Goal: Task Accomplishment & Management: Manage account settings

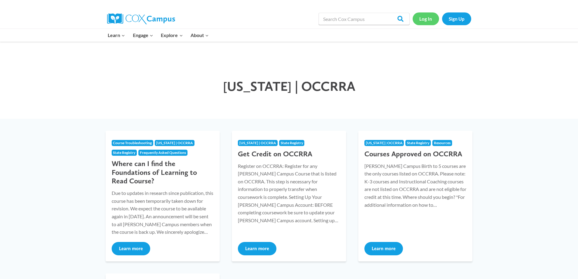
click at [427, 21] on link "Log In" at bounding box center [426, 18] width 26 height 12
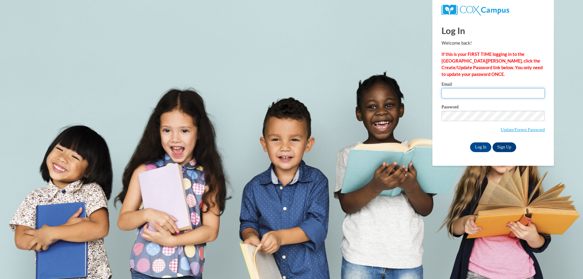
click at [456, 95] on input "Email" at bounding box center [492, 93] width 103 height 10
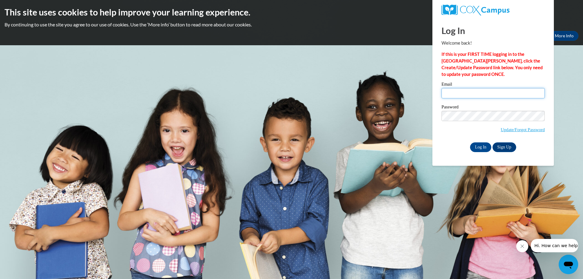
type input "[EMAIL_ADDRESS][DOMAIN_NAME]"
click at [340, 66] on body "This site uses cookies to help improve your learning experience. By continuing …" at bounding box center [291, 139] width 583 height 279
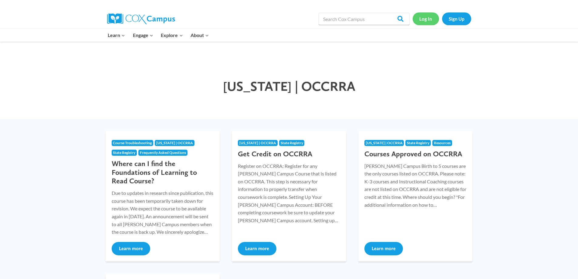
click at [425, 22] on link "Log In" at bounding box center [426, 18] width 26 height 12
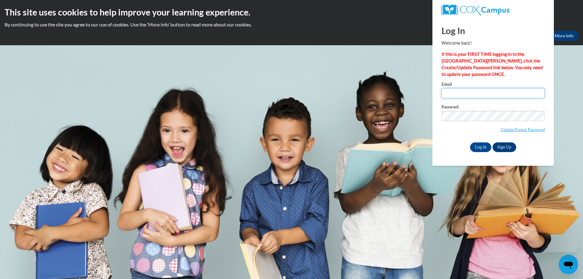
click at [458, 91] on input "Email" at bounding box center [492, 93] width 103 height 10
drag, startPoint x: 495, startPoint y: 90, endPoint x: 376, endPoint y: 75, distance: 120.5
click at [377, 76] on body "This site uses cookies to help improve your learning experience. By continuing …" at bounding box center [291, 139] width 583 height 279
type input "c"
type input "C"
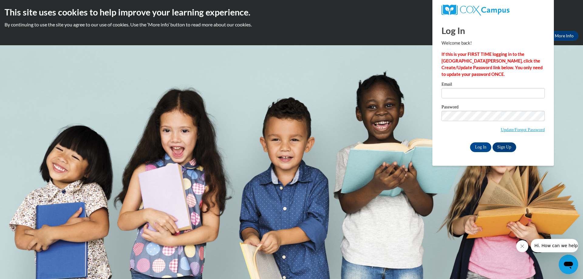
click at [326, 32] on div "Okay More Info" at bounding box center [292, 36] width 574 height 10
